Goal: Task Accomplishment & Management: Manage account settings

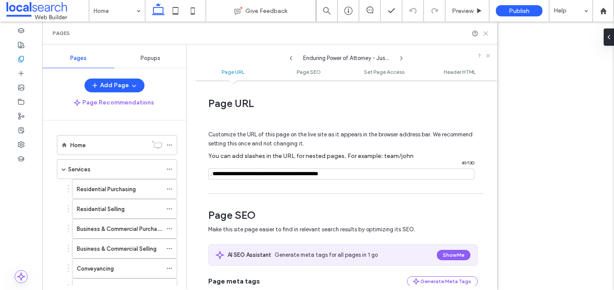
click at [486, 31] on icon at bounding box center [486, 33] width 6 height 6
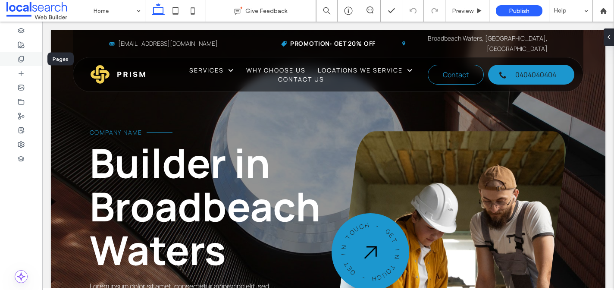
click at [20, 59] on icon at bounding box center [21, 59] width 7 height 7
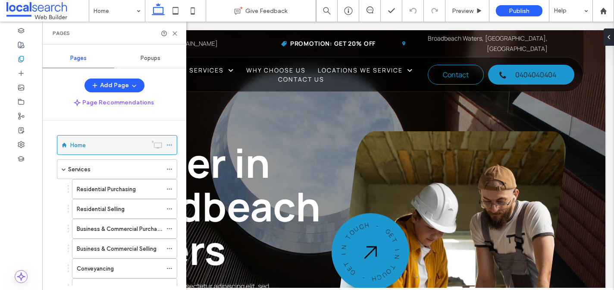
click at [171, 146] on icon at bounding box center [169, 145] width 6 height 6
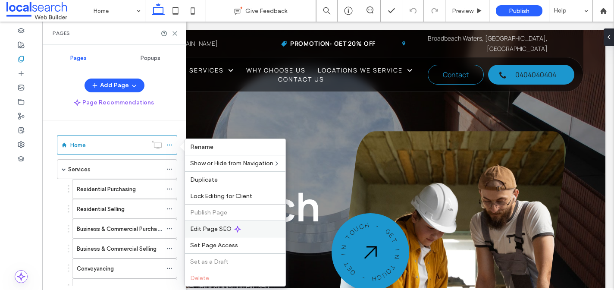
click at [224, 223] on div "Edit Page SEO" at bounding box center [235, 228] width 100 height 16
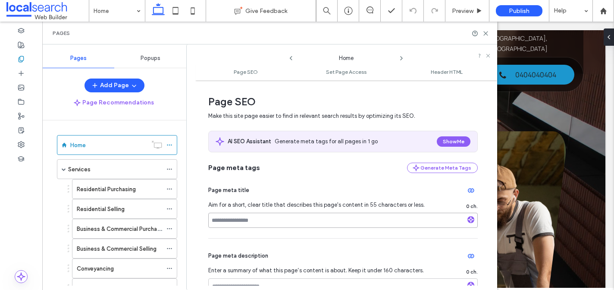
click at [258, 225] on input at bounding box center [343, 220] width 270 height 15
type input "**********"
click at [400, 59] on icon at bounding box center [401, 58] width 7 height 7
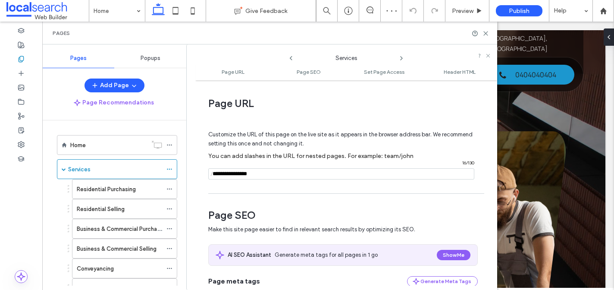
drag, startPoint x: 277, startPoint y: 172, endPoint x: 183, endPoint y: 159, distance: 95.0
click at [186, 160] on div "Services Page URL Page SEO Set Page Access Header HTML Page URL Customize the U…" at bounding box center [341, 166] width 311 height 245
type input "*"
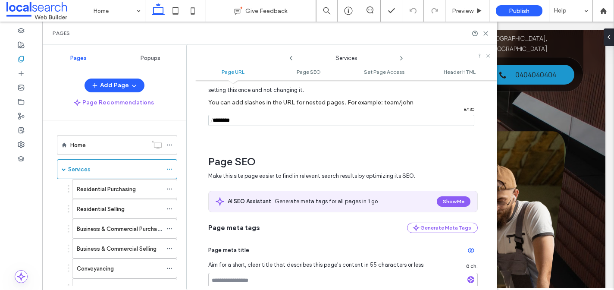
scroll to position [72, 0]
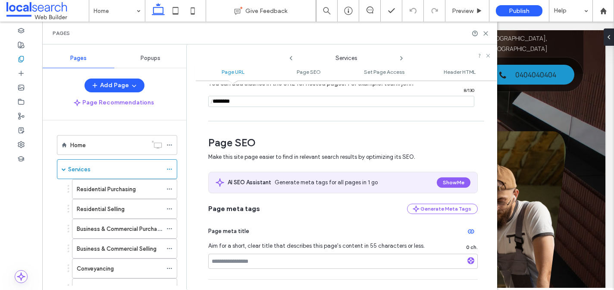
type input "********"
click at [276, 265] on input at bounding box center [343, 261] width 270 height 15
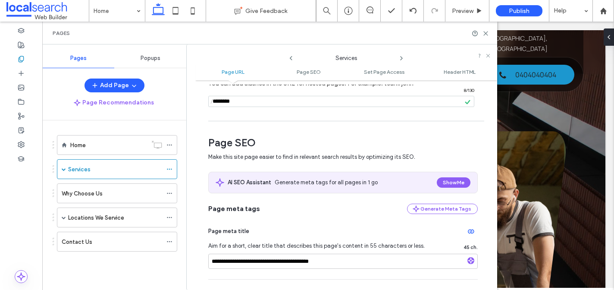
type input "**********"
click at [332, 233] on div "Page meta title" at bounding box center [343, 231] width 270 height 14
click at [401, 56] on use at bounding box center [402, 57] width 2 height 3
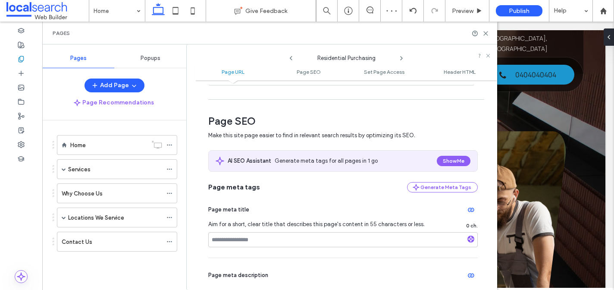
scroll to position [98, 0]
